Goal: Information Seeking & Learning: Learn about a topic

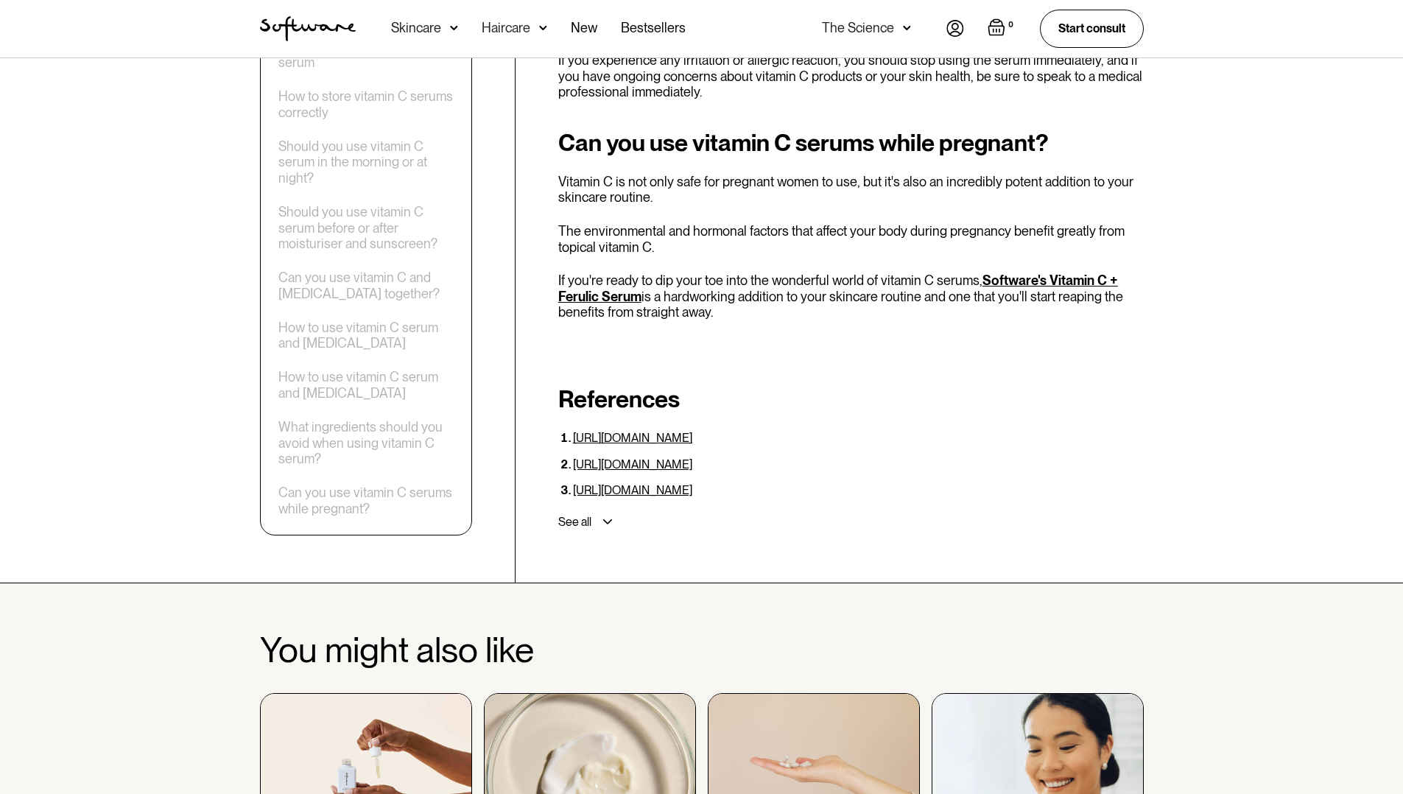
scroll to position [5345, 0]
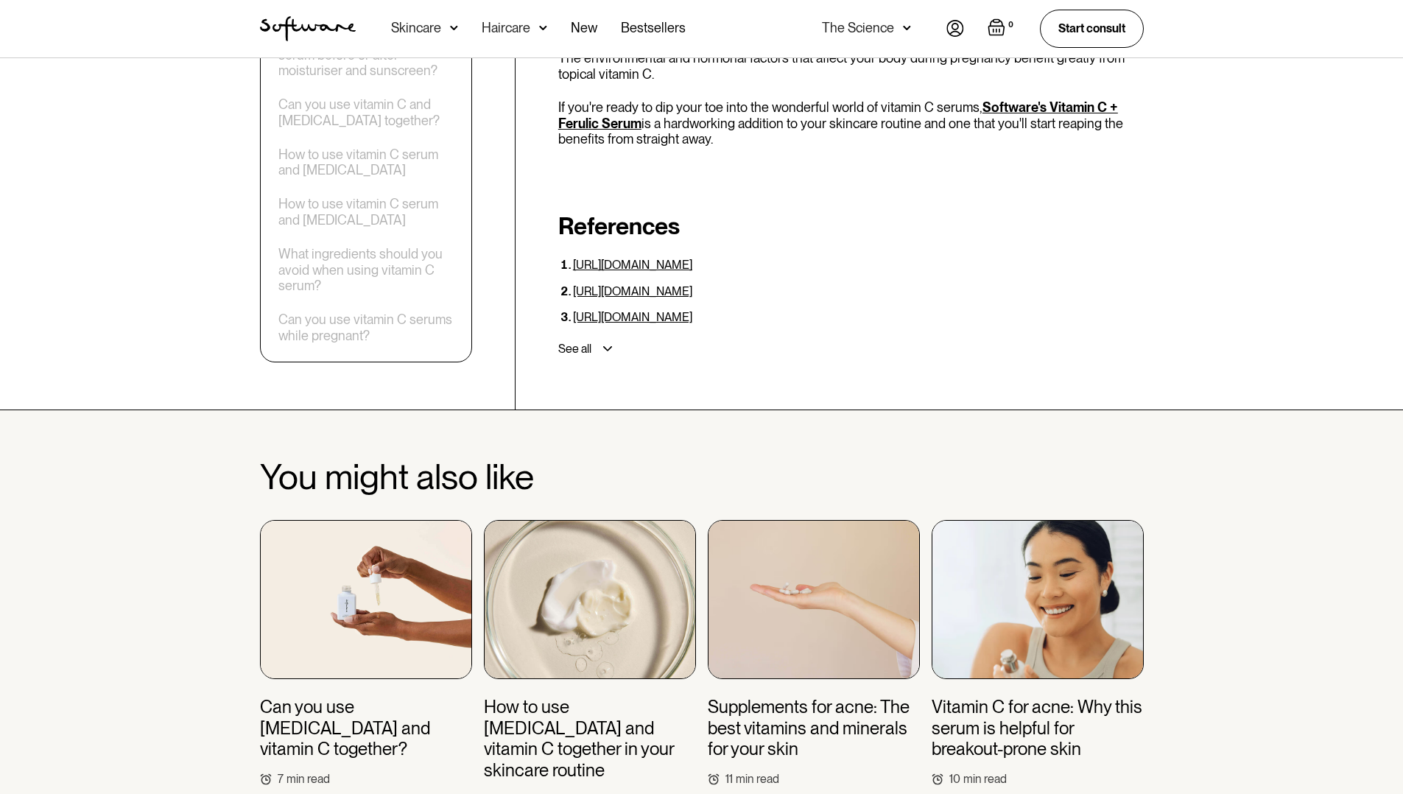
click at [586, 581] on img at bounding box center [590, 599] width 212 height 159
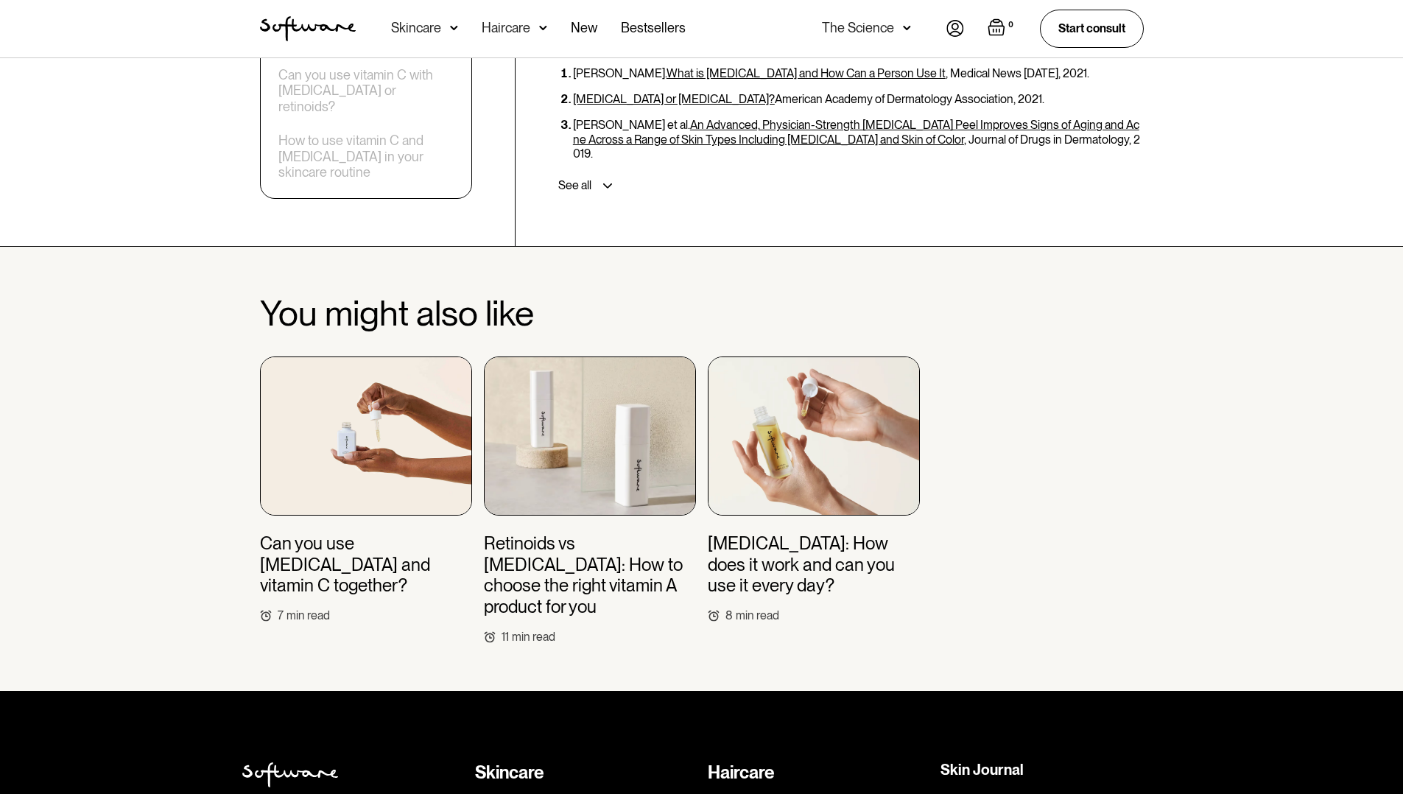
scroll to position [4537, 0]
